Goal: Task Accomplishment & Management: Use online tool/utility

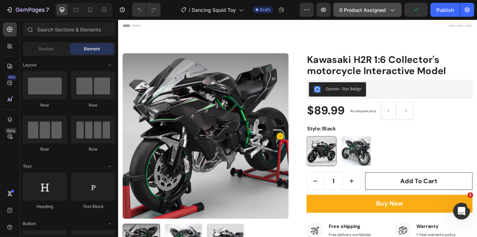
click at [368, 9] on span "0 product assigned" at bounding box center [362, 9] width 47 height 7
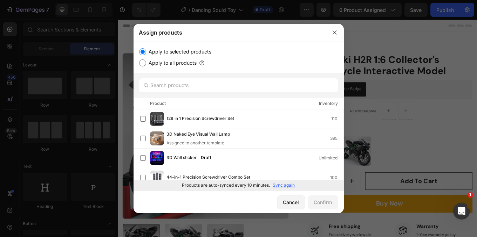
click at [286, 182] on p "Sync again" at bounding box center [284, 185] width 22 height 6
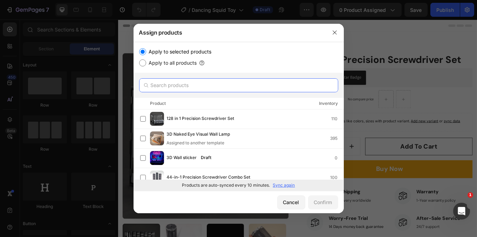
click at [188, 84] on input "text" at bounding box center [238, 85] width 199 height 14
paste input "Dancing Squid Toy"
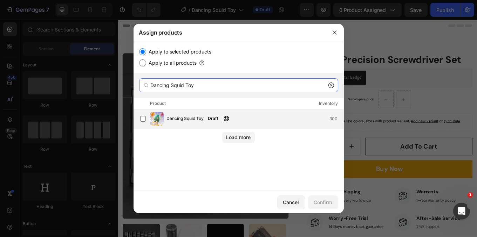
type input "Dancing Squid Toy"
click at [268, 120] on div "Dancing Squid Toy Draft 300" at bounding box center [255, 119] width 176 height 8
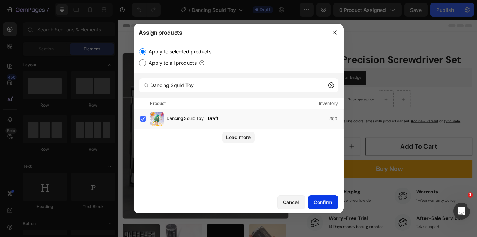
click at [328, 201] on div "Confirm" at bounding box center [323, 202] width 18 height 7
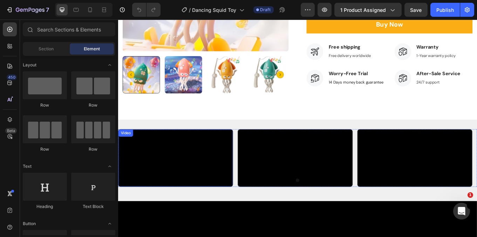
scroll to position [200, 0]
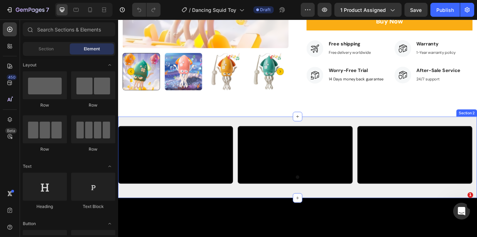
click at [291, 145] on div "Video Video Video Carousel Section 2" at bounding box center [328, 181] width 420 height 96
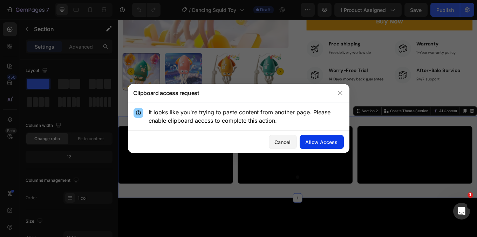
click at [321, 143] on div "Allow Access" at bounding box center [321, 142] width 32 height 7
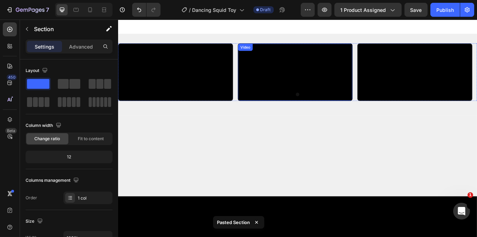
scroll to position [264, 0]
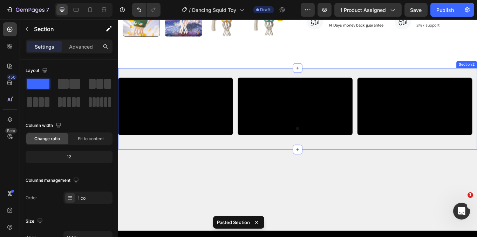
click at [401, 83] on div "Video Video Video Carousel Section 2" at bounding box center [328, 124] width 420 height 96
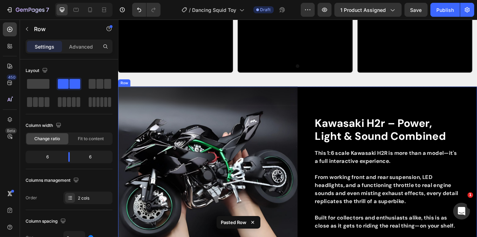
scroll to position [318, 0]
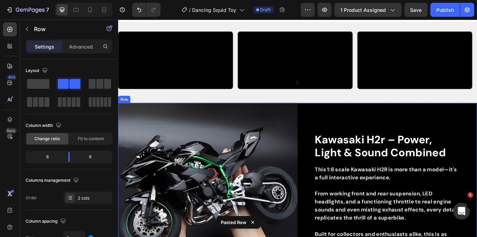
click at [390, 122] on div "kawasaki h2r – power, light & sound combined Heading This 1:6 scale Kawasaki H2…" at bounding box center [433, 222] width 210 height 210
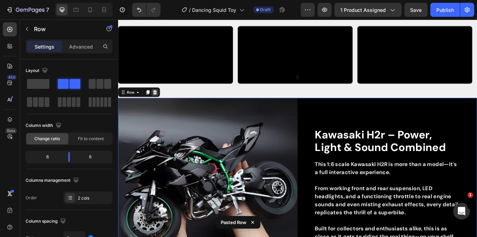
click at [162, 107] on icon at bounding box center [161, 104] width 5 height 5
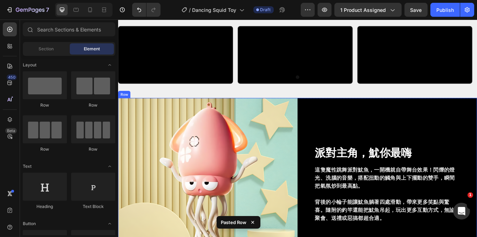
click at [269, 100] on div "Video Video Video [GEOGRAPHIC_DATA]" at bounding box center [328, 63] width 420 height 73
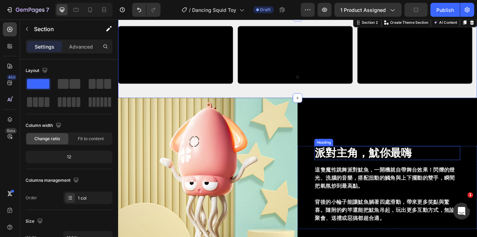
click at [386, 168] on h2 "派對主角，魷你最嗨" at bounding box center [432, 176] width 171 height 16
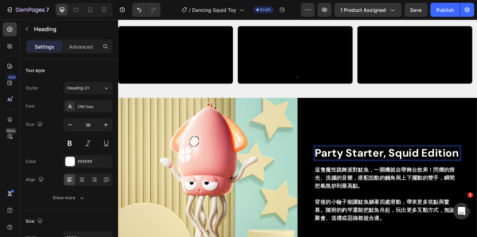
click at [395, 173] on p "Party Starter, Squid Edition" at bounding box center [432, 175] width 169 height 15
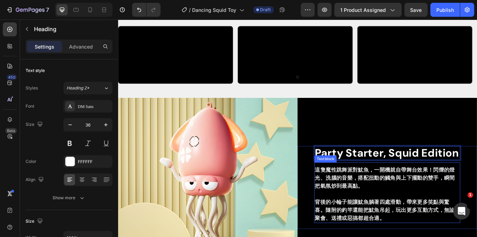
click at [411, 219] on strong "這隻魔性跳舞派對魷魚，一開機就自帶舞台效果！閃爍的燈光、洗腦的音樂，搭配扭動的觸角與上下擺動的雙手，瞬間把氣氛炒到最高點。" at bounding box center [430, 205] width 164 height 27
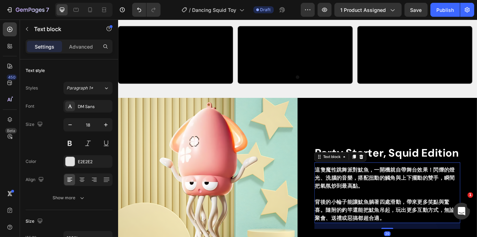
click at [411, 219] on strong "這隻魔性跳舞派對魷魚，一開機就自帶舞台效果！閃爍的燈光、洗腦的音樂，搭配扭動的觸角與上下擺動的雙手，瞬間把氣氛炒到最高點。" at bounding box center [430, 205] width 164 height 27
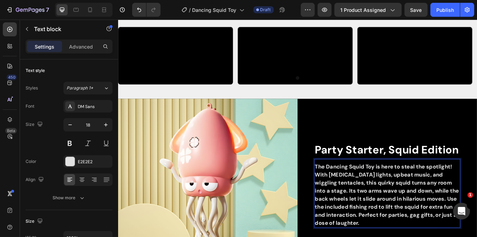
scroll to position [324, 0]
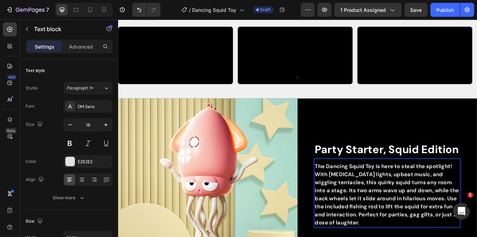
click at [366, 225] on strong "The Dancing Squid Toy is here to steal the spotlight! With [MEDICAL_DATA] light…" at bounding box center [432, 224] width 169 height 75
click at [365, 224] on strong "The Dancing Squid Toy is here to steal the spotlight! With [MEDICAL_DATA] light…" at bounding box center [432, 224] width 169 height 75
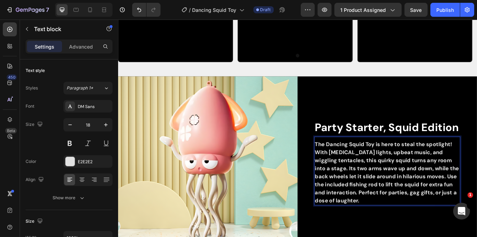
scroll to position [364, 0]
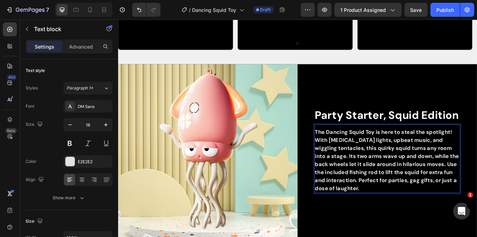
click at [364, 187] on strong "The Dancing Squid Toy is here to steal the spotlight! With [MEDICAL_DATA] light…" at bounding box center [432, 184] width 169 height 75
click at [366, 187] on strong "The Dancing Squid Toy is here to steal the spotlight! With [MEDICAL_DATA] light…" at bounding box center [432, 184] width 169 height 75
click at [363, 187] on strong "The Dancing Squid Toy is here to steal the spotlight! With [MEDICAL_DATA] light…" at bounding box center [432, 184] width 169 height 75
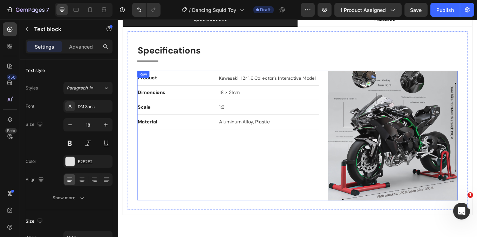
scroll to position [827, 0]
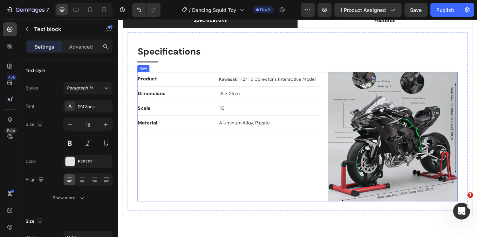
click at [355, 82] on div "product Text block kawasaki h2r 1:6 collector's interactive model Text block Ro…" at bounding box center [327, 157] width 375 height 152
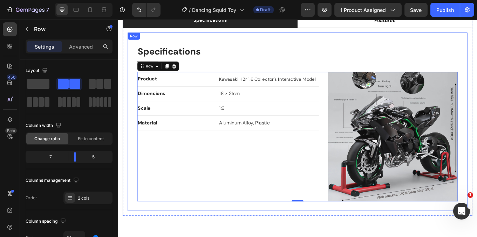
click at [359, 70] on div "Specifications Heading Title Line product Text block kawasaki h2r 1:6 collector…" at bounding box center [327, 139] width 375 height 187
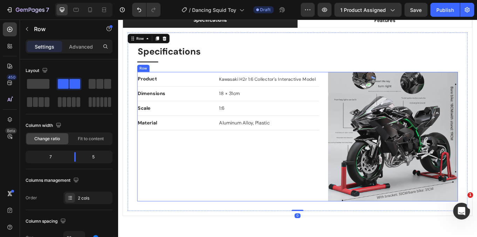
click at [356, 88] on div "product Text block kawasaki h2r 1:6 collector's interactive model Text block Ro…" at bounding box center [327, 157] width 375 height 152
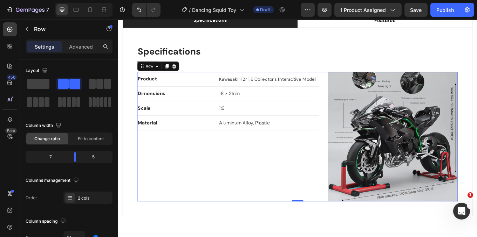
click at [354, 88] on div "product Text block kawasaki h2r 1:6 collector's interactive model Text block Ro…" at bounding box center [327, 157] width 375 height 152
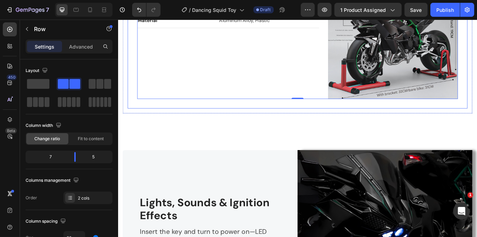
click at [338, 118] on div "Specifications Heading Title Line product Text block kawasaki h2r 1:6 collector…" at bounding box center [328, 19] width 398 height 209
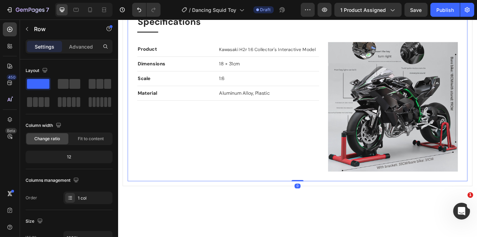
scroll to position [787, 0]
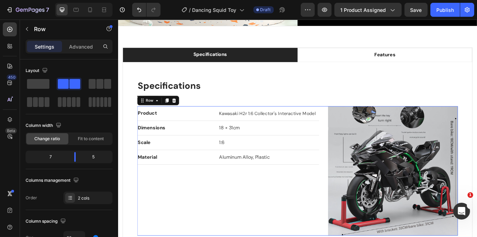
click at [354, 128] on div "product Text block kawasaki h2r 1:6 collector's interactive model Text block Ro…" at bounding box center [327, 197] width 375 height 152
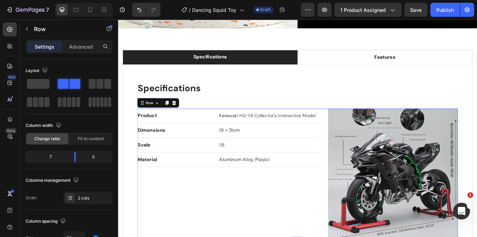
click at [419, 188] on img at bounding box center [439, 200] width 152 height 152
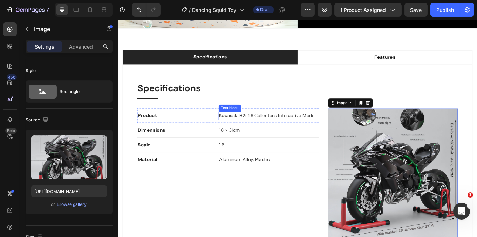
click at [354, 124] on div "product Text block kawasaki h2r 1:6 collector's interactive model Text block Ro…" at bounding box center [327, 200] width 375 height 152
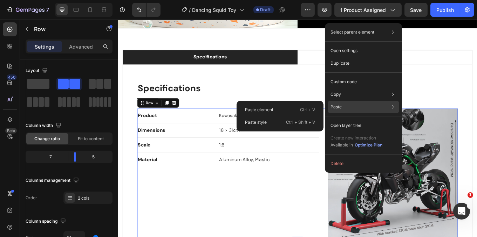
click at [358, 109] on div "Paste Paste element Ctrl + V Paste style Ctrl + Shift + V" at bounding box center [362, 107] width 71 height 13
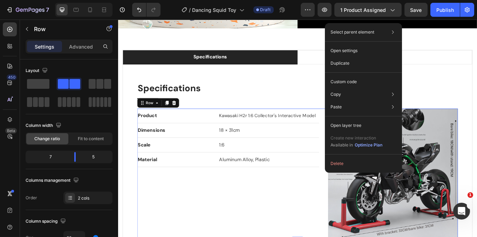
drag, startPoint x: 330, startPoint y: 230, endPoint x: 336, endPoint y: 224, distance: 8.2
click at [331, 230] on div "product Text block kawasaki h2r 1:6 collector's interactive model Text block Ro…" at bounding box center [246, 200] width 213 height 152
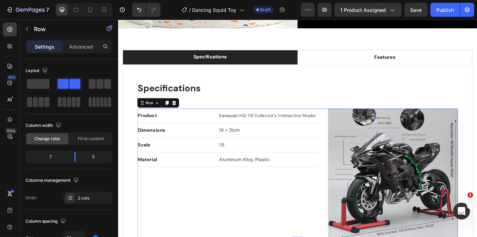
click at [352, 128] on div "product Text block kawasaki h2r 1:6 collector's interactive model Text block Ro…" at bounding box center [327, 200] width 375 height 152
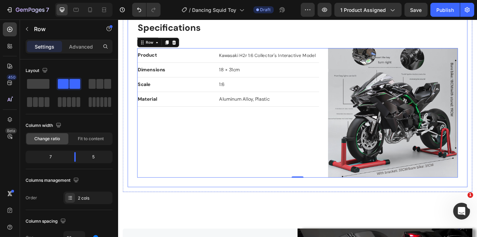
scroll to position [747, 0]
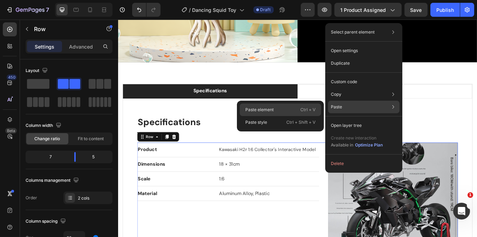
click at [310, 110] on p "Ctrl + V" at bounding box center [307, 109] width 15 height 7
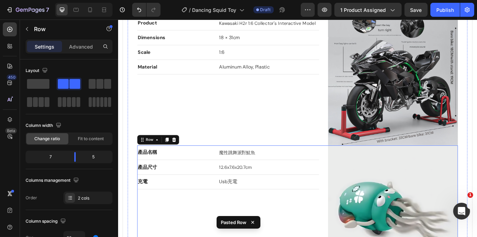
scroll to position [773, 0]
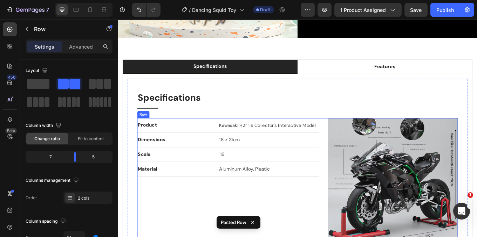
click at [355, 142] on div "product Text block kawasaki h2r 1:6 collector's interactive model Text block Ro…" at bounding box center [327, 211] width 375 height 152
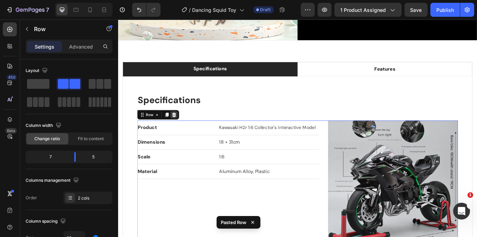
click at [183, 129] on icon at bounding box center [183, 131] width 5 height 5
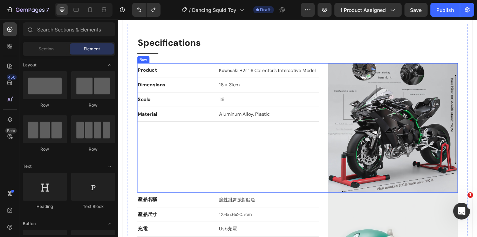
scroll to position [853, 0]
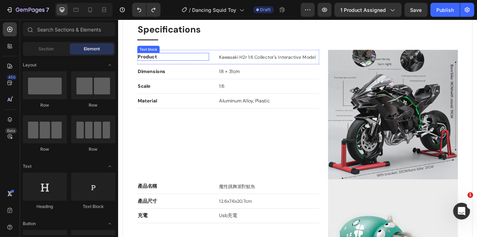
click at [161, 66] on p "product" at bounding box center [182, 63] width 83 height 8
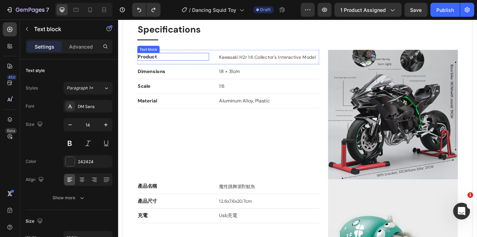
click at [161, 66] on p "product" at bounding box center [182, 63] width 83 height 8
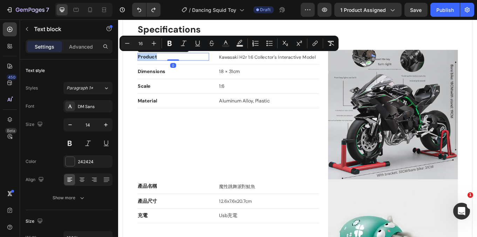
copy span "product"
click at [161, 213] on span "產品名稱" at bounding box center [152, 214] width 22 height 7
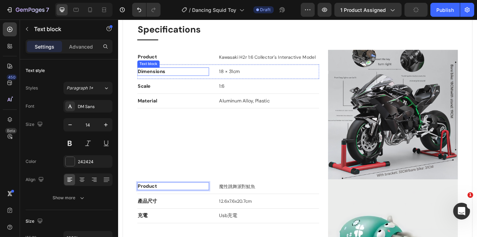
click at [169, 78] on span "dimensions" at bounding box center [157, 80] width 32 height 7
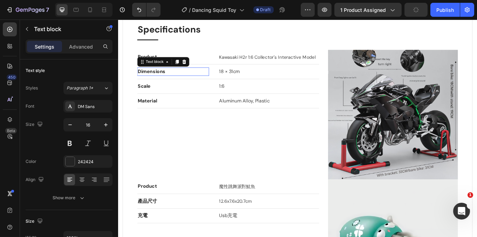
click at [169, 78] on span "dimensions" at bounding box center [157, 80] width 32 height 7
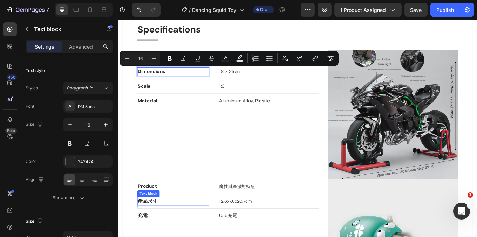
click at [162, 229] on span "產品尺寸" at bounding box center [152, 232] width 22 height 7
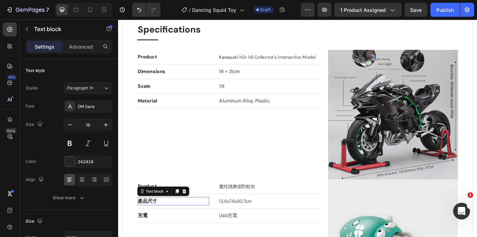
click at [162, 229] on span "產品尺寸" at bounding box center [152, 232] width 22 height 7
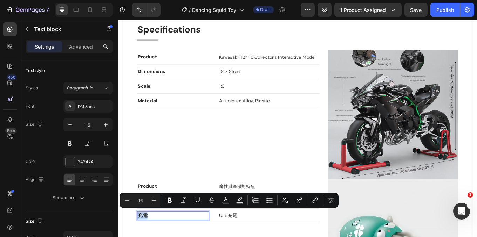
copy p "充電"
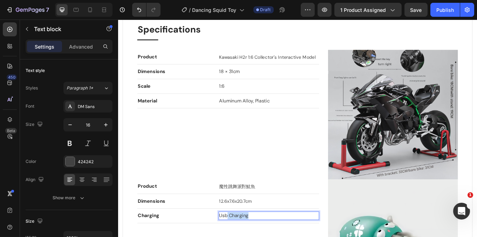
drag, startPoint x: 273, startPoint y: 248, endPoint x: 244, endPoint y: 248, distance: 29.1
click at [270, 212] on span "魔性跳舞派對魷魚" at bounding box center [257, 215] width 42 height 7
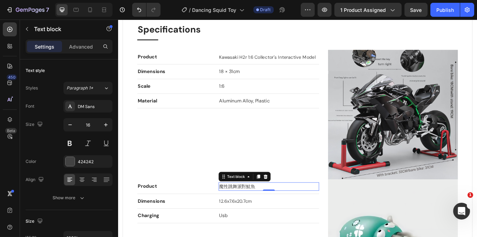
click at [270, 212] on span "魔性跳舞派對魷魚" at bounding box center [257, 215] width 42 height 7
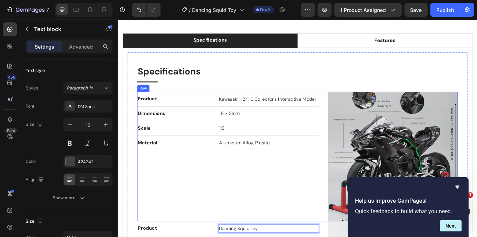
scroll to position [773, 0]
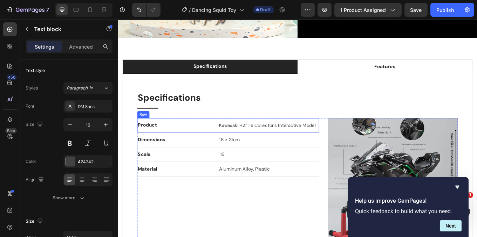
click at [228, 138] on div "product Text block kawasaki h2r 1:6 collector's interactive model Text block Row" at bounding box center [246, 143] width 213 height 17
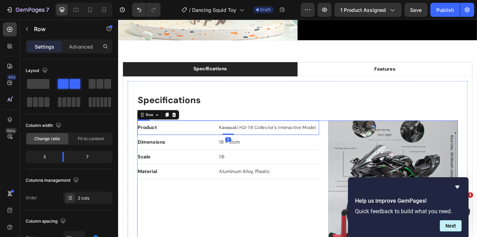
click at [354, 147] on div "product Text block kawasaki h2r 1:6 collector's interactive model Text block Ro…" at bounding box center [327, 214] width 375 height 152
click at [186, 127] on div at bounding box center [183, 131] width 8 height 8
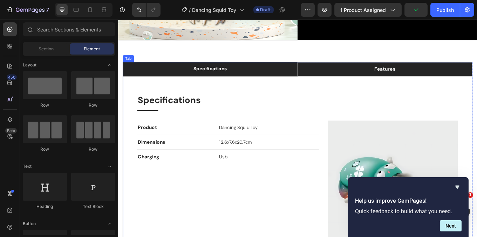
click at [381, 75] on li "features" at bounding box center [430, 77] width 204 height 17
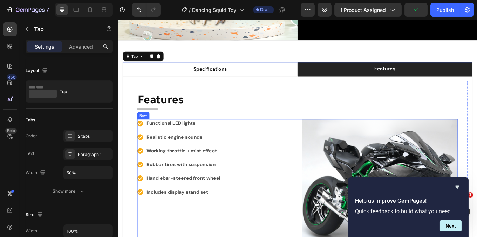
click at [326, 141] on div "Functional LED lights Realistic engine sounds Working throttle + mist effect Ru…" at bounding box center [327, 227] width 375 height 182
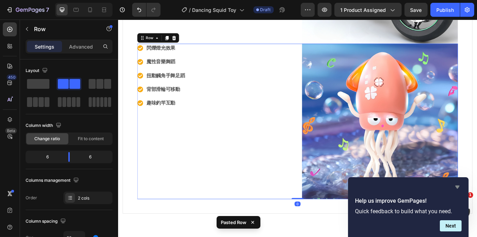
click at [457, 187] on icon "Hide survey" at bounding box center [457, 187] width 4 height 3
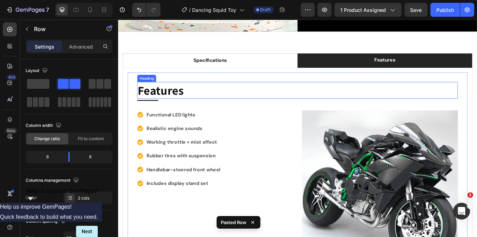
scroll to position [761, 0]
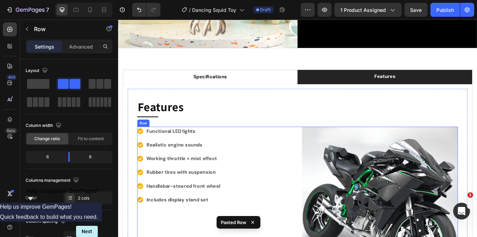
click at [323, 146] on div "Functional LED lights Realistic engine sounds Working throttle + mist effect Ru…" at bounding box center [327, 236] width 375 height 182
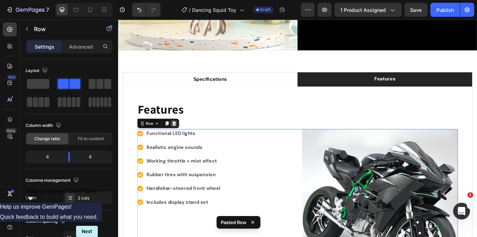
click at [180, 139] on icon at bounding box center [183, 142] width 6 height 6
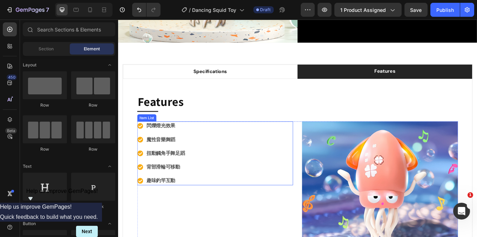
scroll to position [801, 0]
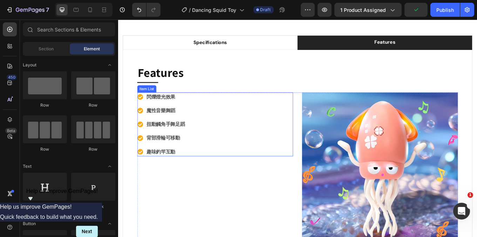
click at [169, 108] on span "閃爍燈光效果" at bounding box center [168, 109] width 34 height 7
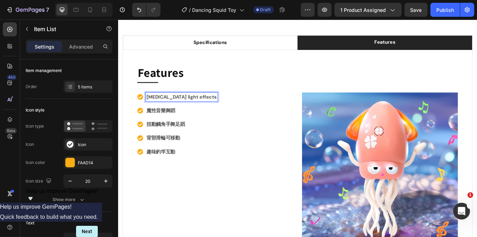
click at [176, 126] on span "魔性音樂舞蹈" at bounding box center [168, 126] width 34 height 7
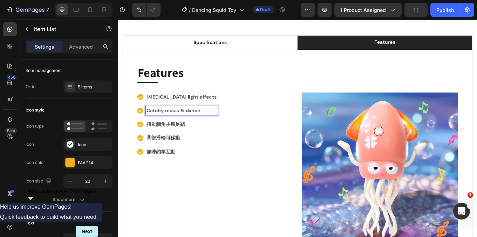
click at [185, 147] on div "[MEDICAL_DATA] light effects Catchy music & dance 扭動觸角手舞足蹈 背部滑輪可移動 趣味釣竿互動" at bounding box center [187, 142] width 94 height 75
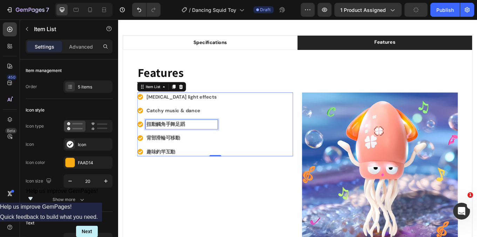
click at [184, 141] on span "扭動觸角手舞足蹈" at bounding box center [173, 142] width 45 height 7
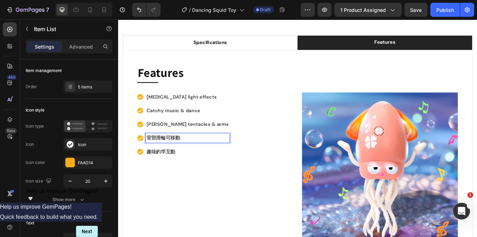
click at [182, 160] on span "背部滑輪可移動" at bounding box center [170, 158] width 39 height 7
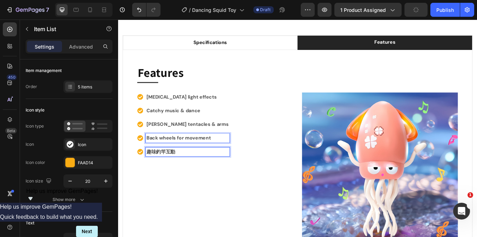
click at [176, 173] on span "趣味釣竿互動" at bounding box center [168, 174] width 34 height 7
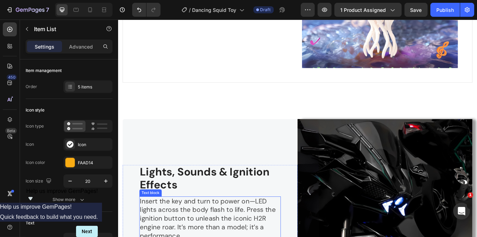
scroll to position [1041, 0]
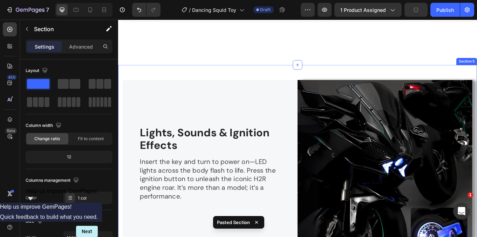
scroll to position [1040, 0]
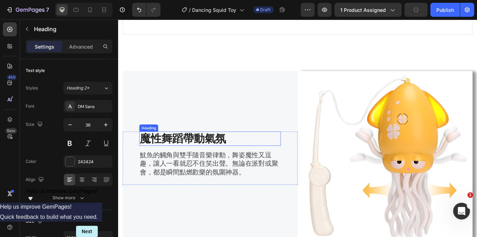
click at [222, 156] on strong "魔性舞蹈帶動氣氛" at bounding box center [193, 159] width 101 height 16
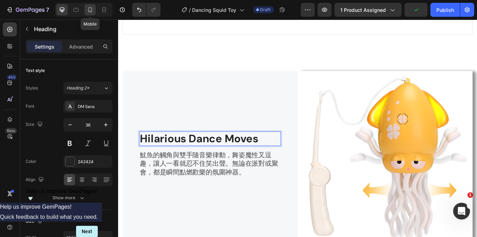
click at [91, 10] on icon at bounding box center [89, 9] width 7 height 7
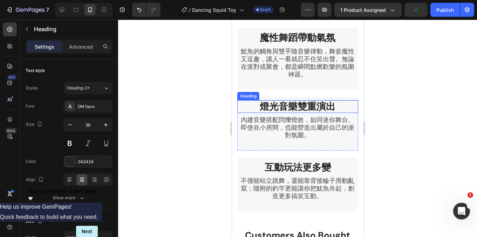
type input "27"
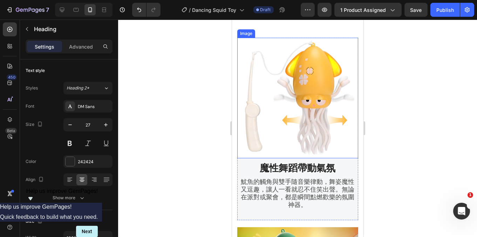
scroll to position [1015, 0]
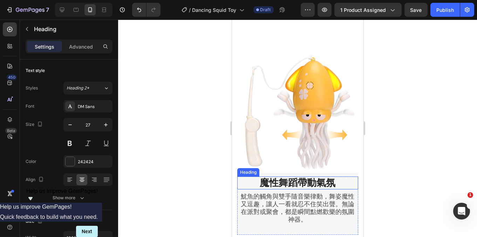
click at [316, 181] on strong "魔性舞蹈帶動氣氛" at bounding box center [297, 183] width 76 height 12
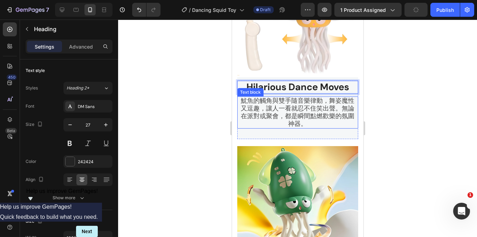
click at [294, 128] on span "魷魚的觸角與雙手隨音樂律動，舞姿魔性又逗趣，讓人一看就忍不住笑出聲。無論在派對或聚會，都是瞬間點燃歡樂的氛圍神器。" at bounding box center [297, 113] width 113 height 32
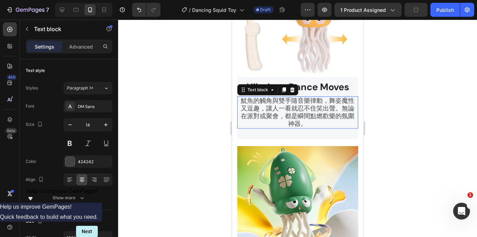
click at [294, 128] on span "魷魚的觸角與雙手隨音樂律動，舞姿魔性又逗趣，讓人一看就忍不住笑出聲。無論在派對或聚會，都是瞬間點燃歡樂的氛圍神器。" at bounding box center [297, 113] width 113 height 32
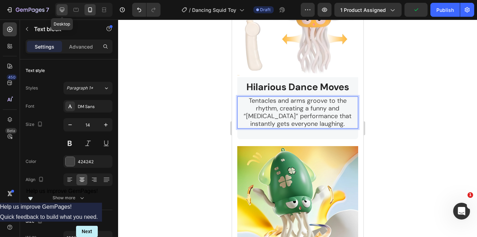
click at [65, 8] on icon at bounding box center [61, 9] width 7 height 7
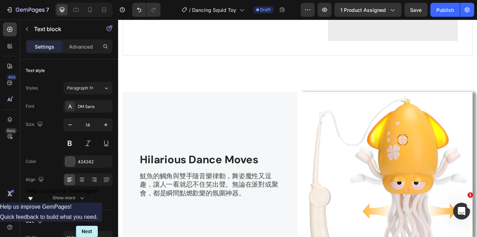
type input "18"
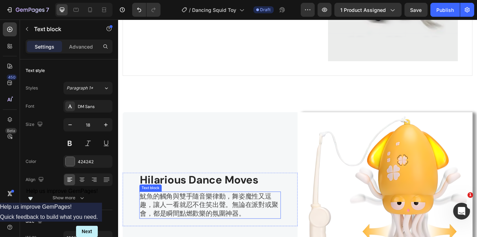
scroll to position [991, 0]
click at [254, 228] on span "魷魚的觸角與雙手隨音樂律動，舞姿魔性又逗趣，讓人一看就忍不住笑出聲。無論在派對或聚會，都是瞬間點燃歡樂的氛圍神器。" at bounding box center [224, 237] width 162 height 30
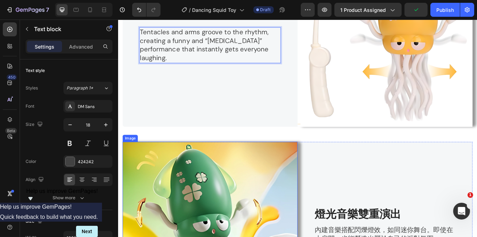
scroll to position [1231, 0]
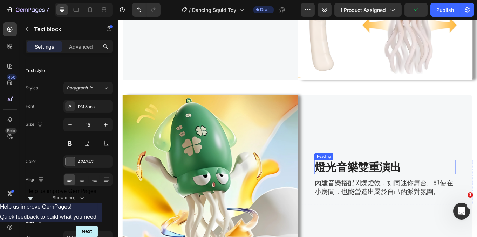
click at [388, 189] on h2 "燈光音樂雙重演出" at bounding box center [430, 193] width 166 height 16
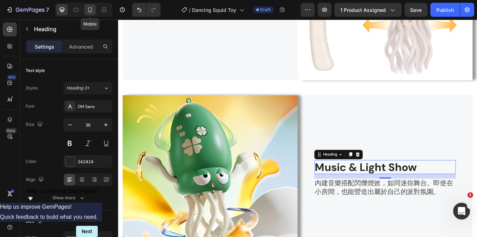
click at [90, 13] on icon at bounding box center [89, 9] width 7 height 7
type input "33"
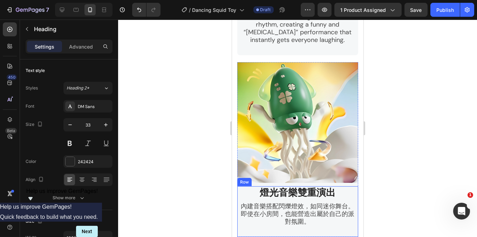
scroll to position [1286, 0]
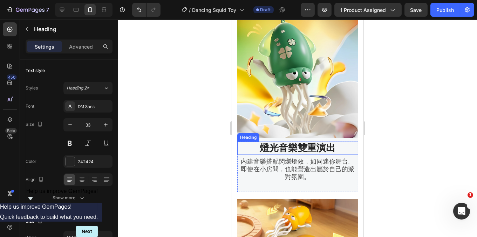
click at [314, 142] on strong "燈光音樂雙重演出" at bounding box center [297, 148] width 76 height 12
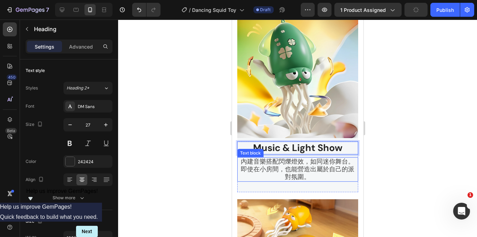
click at [289, 160] on span "內建音樂搭配閃爍燈效，如同迷你舞台。即使在小房間，也能營造出屬於自己的派對氛圍。" at bounding box center [297, 170] width 113 height 24
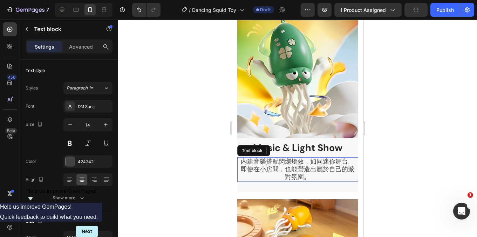
click at [289, 160] on span "內建音樂搭配閃爍燈效，如同迷你舞台。即使在小房間，也能營造出屬於自己的派對氛圍。" at bounding box center [297, 170] width 113 height 24
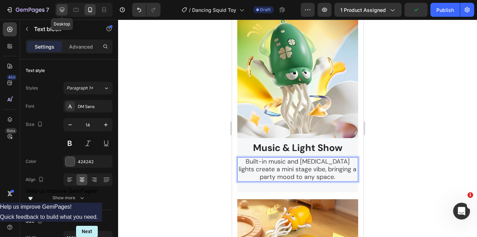
click at [63, 9] on icon at bounding box center [61, 9] width 7 height 7
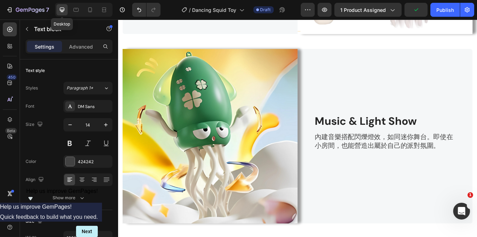
type input "18"
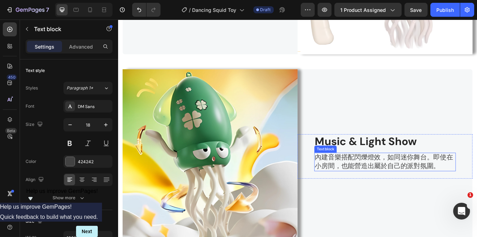
scroll to position [1261, 0]
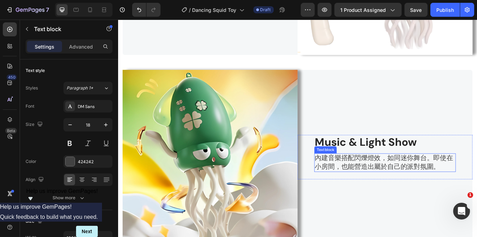
click at [387, 181] on span "內建音樂搭配閃爍燈效，如同迷你舞台。即使在小房間，也能營造出屬於自己的派對氛圍。" at bounding box center [429, 187] width 162 height 20
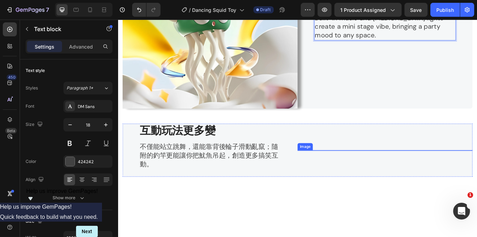
scroll to position [1422, 0]
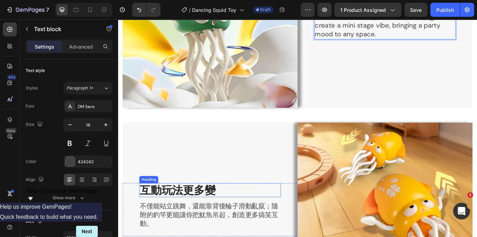
click at [222, 213] on strong "互動玩法更多變" at bounding box center [187, 219] width 88 height 16
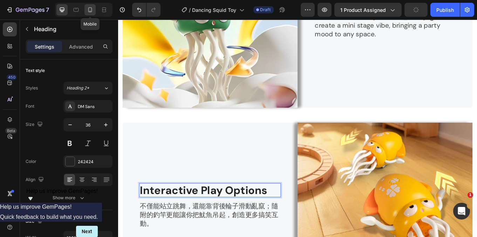
click at [90, 10] on icon at bounding box center [89, 9] width 7 height 7
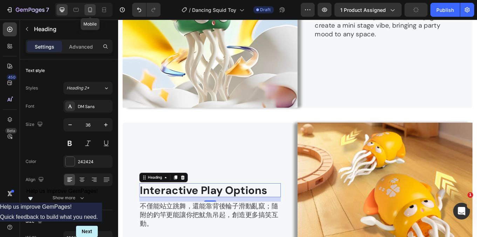
type input "33"
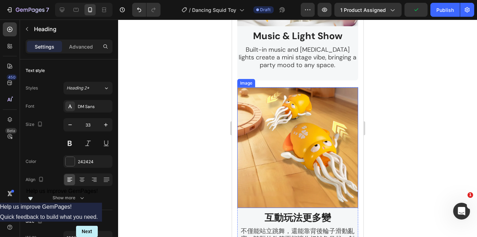
scroll to position [1397, 0]
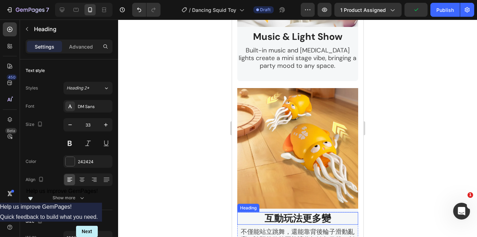
click at [311, 213] on strong "互動玩法更多變" at bounding box center [297, 219] width 66 height 12
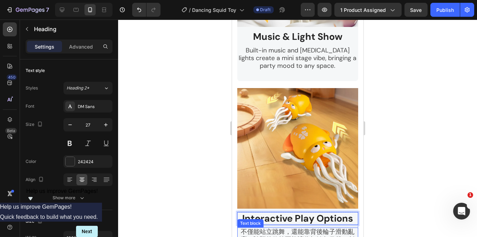
click at [287, 228] on span "不僅能站立跳舞，還能靠背後輪子滑動亂竄；隨附的釣竿更能讓你把魷魚吊起，創造更多搞笑互動。" at bounding box center [297, 240] width 113 height 24
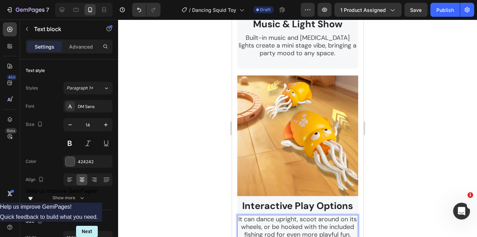
scroll to position [1410, 0]
drag, startPoint x: 63, startPoint y: 11, endPoint x: 125, endPoint y: 140, distance: 143.2
click at [63, 11] on icon at bounding box center [61, 9] width 7 height 7
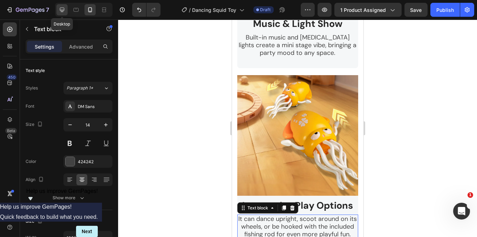
type input "18"
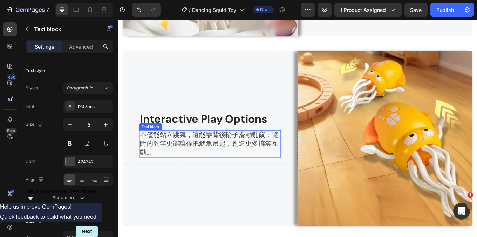
click at [240, 155] on span "不僅能站立跳舞，還能靠背後輪子滑動亂竄；隨附的釣竿更能讓你把魷魚吊起，創造更多搞笑互動。" at bounding box center [224, 165] width 162 height 30
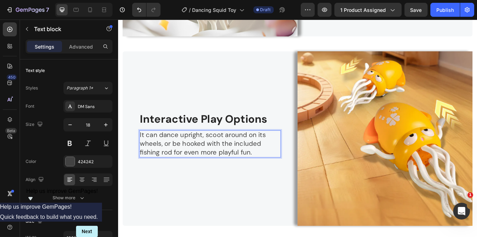
scroll to position [1665, 0]
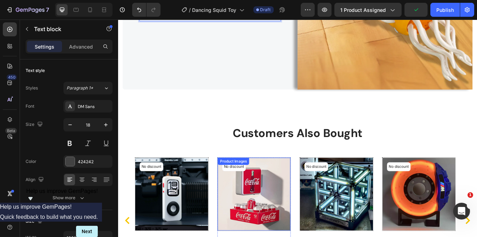
click at [319, 195] on img at bounding box center [276, 224] width 85 height 85
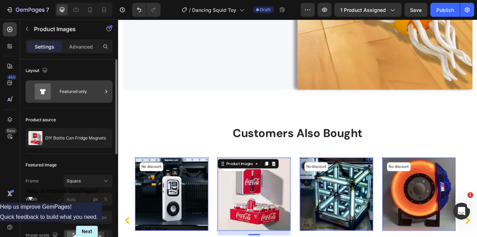
click at [101, 90] on div "Featured only" at bounding box center [81, 92] width 43 height 16
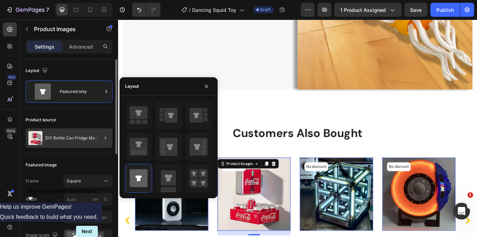
click at [98, 132] on div at bounding box center [103, 139] width 20 height 20
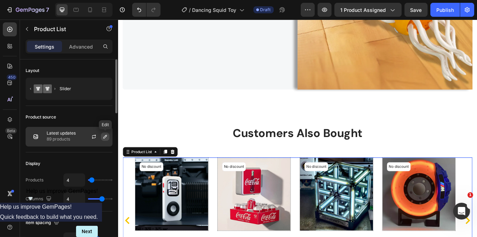
click at [104, 133] on button "button" at bounding box center [105, 137] width 8 height 8
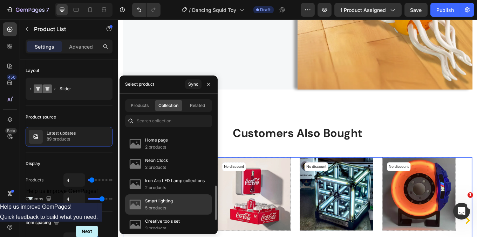
scroll to position [0, 0]
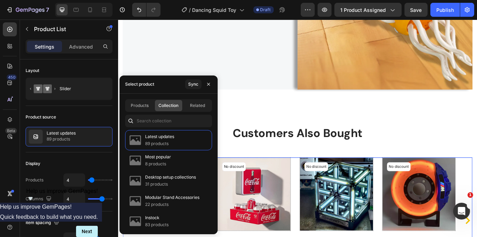
click at [197, 111] on div "Products Collection Related" at bounding box center [168, 105] width 87 height 13
click at [196, 105] on span "Related" at bounding box center [197, 106] width 15 height 6
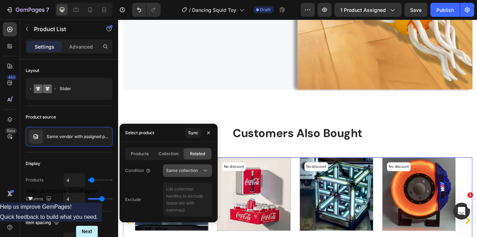
click at [183, 170] on span "Same collection" at bounding box center [182, 170] width 32 height 5
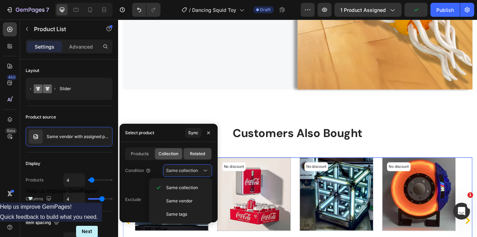
click at [172, 154] on span "Collection" at bounding box center [169, 154] width 20 height 6
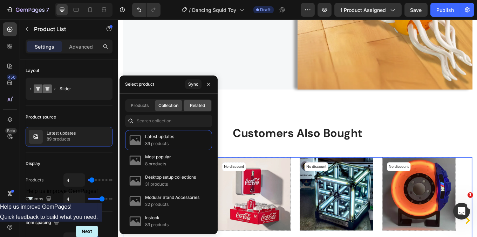
click at [196, 109] on div "Related" at bounding box center [197, 105] width 28 height 11
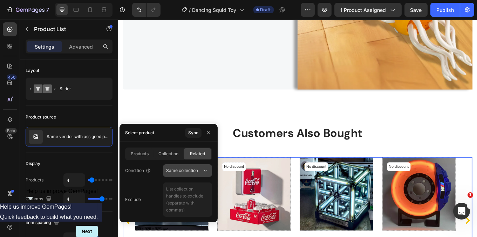
click at [203, 169] on icon at bounding box center [205, 170] width 7 height 7
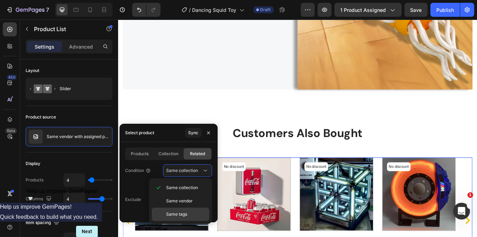
click at [187, 210] on div "Same tags" at bounding box center [180, 214] width 57 height 13
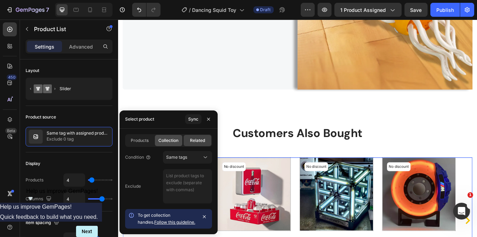
click at [170, 144] on div "Collection" at bounding box center [169, 140] width 28 height 11
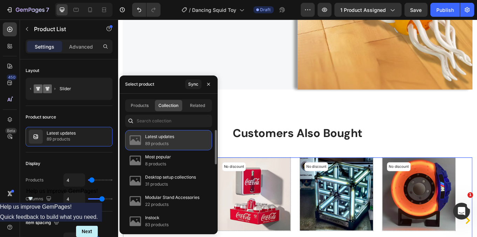
click at [196, 138] on div "Latest updates 89 products" at bounding box center [168, 140] width 87 height 20
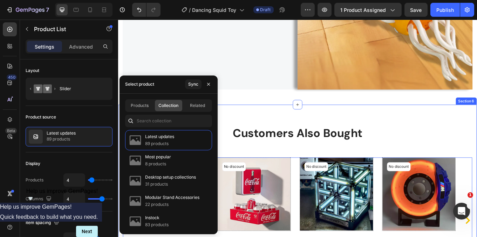
click at [269, 160] on div "Customers Also Bought Heading Row No discount Not be displayed when published (…" at bounding box center [327, 240] width 409 height 190
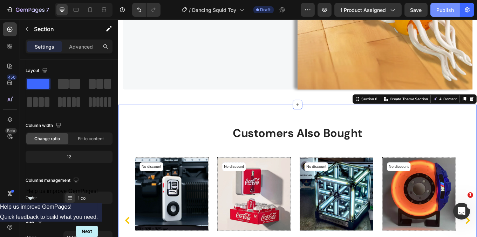
click at [448, 7] on div "Publish" at bounding box center [445, 9] width 18 height 7
